Goal: Task Accomplishment & Management: Manage account settings

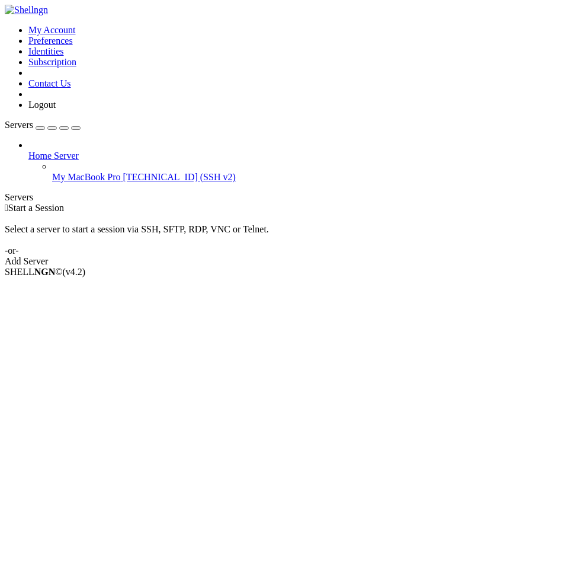
click at [123, 172] on span "[TECHNICAL_ID] (SSH v2)" at bounding box center [179, 177] width 113 height 10
click at [52, 172] on icon at bounding box center [52, 172] width 0 height 0
click at [105, 172] on link "My MacBook Pro [TECHNICAL_ID] (SSH v2)" at bounding box center [308, 177] width 512 height 11
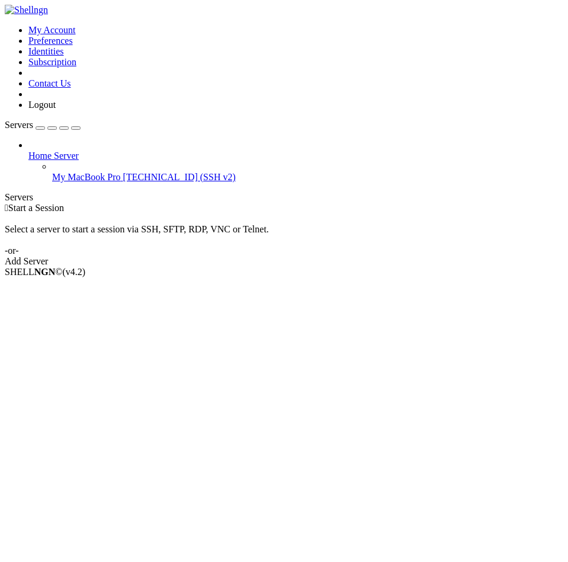
click at [105, 172] on link "My MacBook Pro [TECHNICAL_ID] (SSH v2)" at bounding box center [308, 177] width 512 height 11
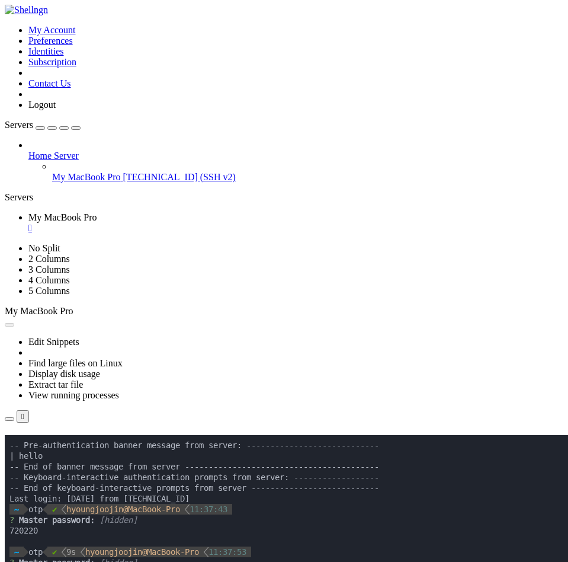
click at [104, 172] on span "My MacBook Pro" at bounding box center [86, 177] width 69 height 10
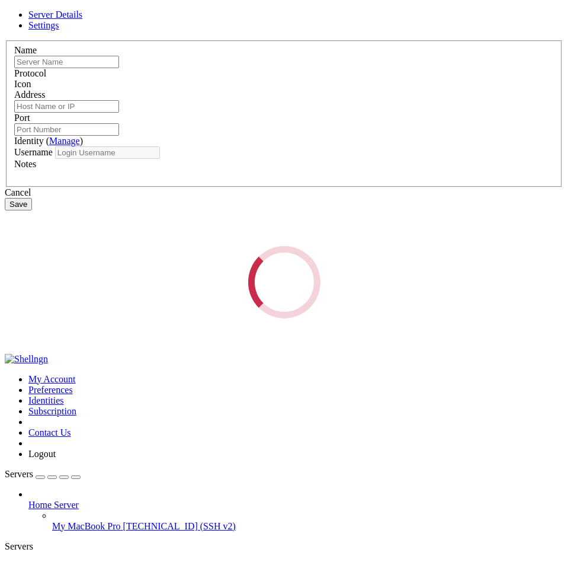
type input "My MacBook Pro"
type input "[TECHNICAL_ID]"
type input "21016"
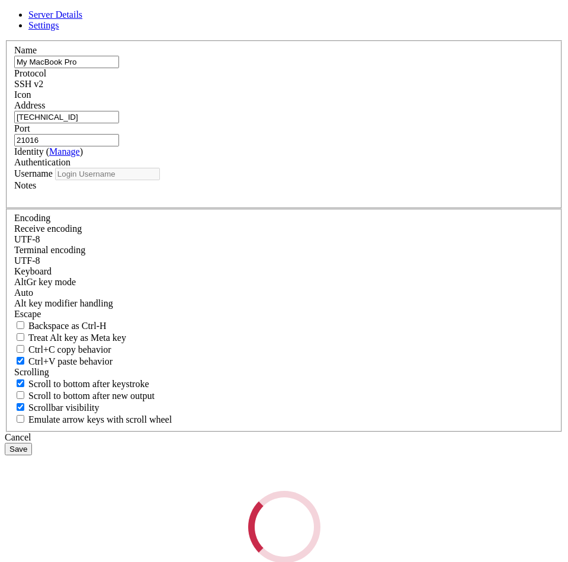
type input "hyoungjoojin"
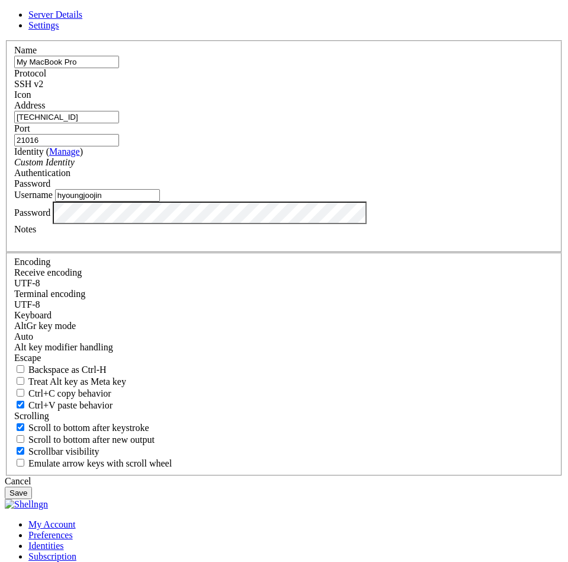
click at [59, 30] on link "Settings" at bounding box center [43, 25] width 31 height 10
click at [82, 20] on span "Server Details" at bounding box center [55, 14] width 54 height 10
click at [273, 168] on div "Custom Identity" at bounding box center [284, 162] width 540 height 11
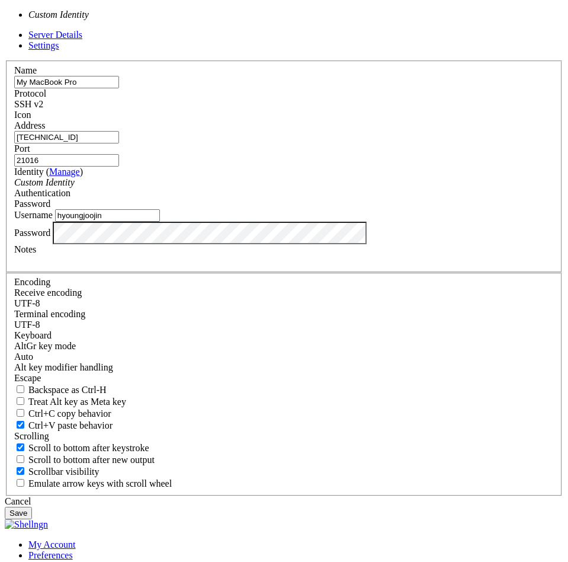
click at [285, 188] on div "Custom Identity" at bounding box center [284, 182] width 540 height 11
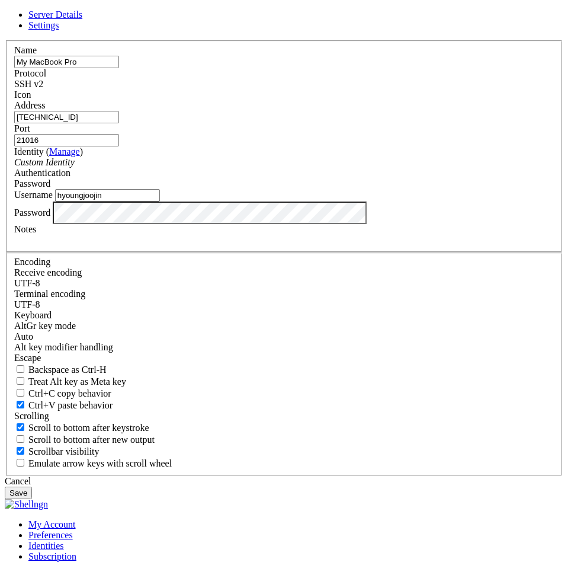
click at [360, 189] on div "Password" at bounding box center [284, 183] width 540 height 11
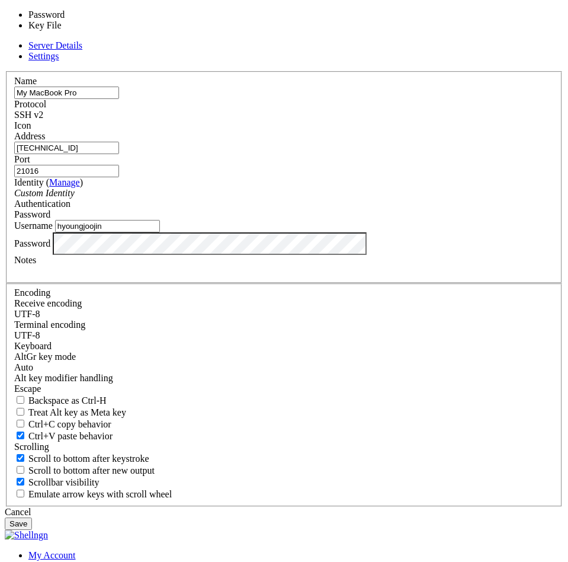
click at [446, 220] on div "Authentication Password" at bounding box center [284, 209] width 540 height 21
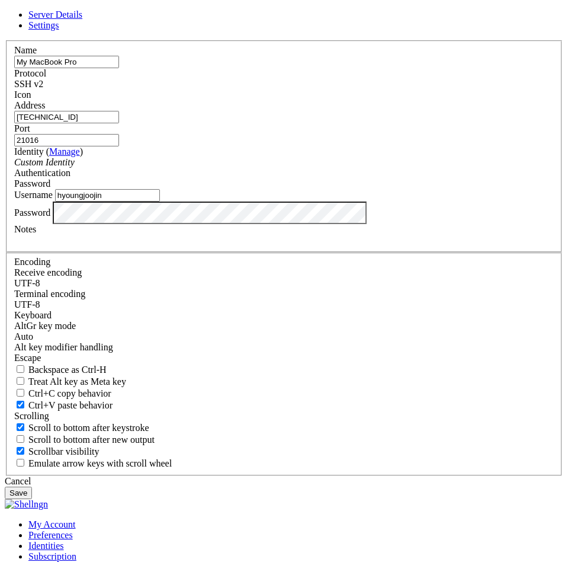
click at [359, 476] on div "Cancel" at bounding box center [284, 481] width 559 height 11
